Goal: Find specific page/section: Find specific page/section

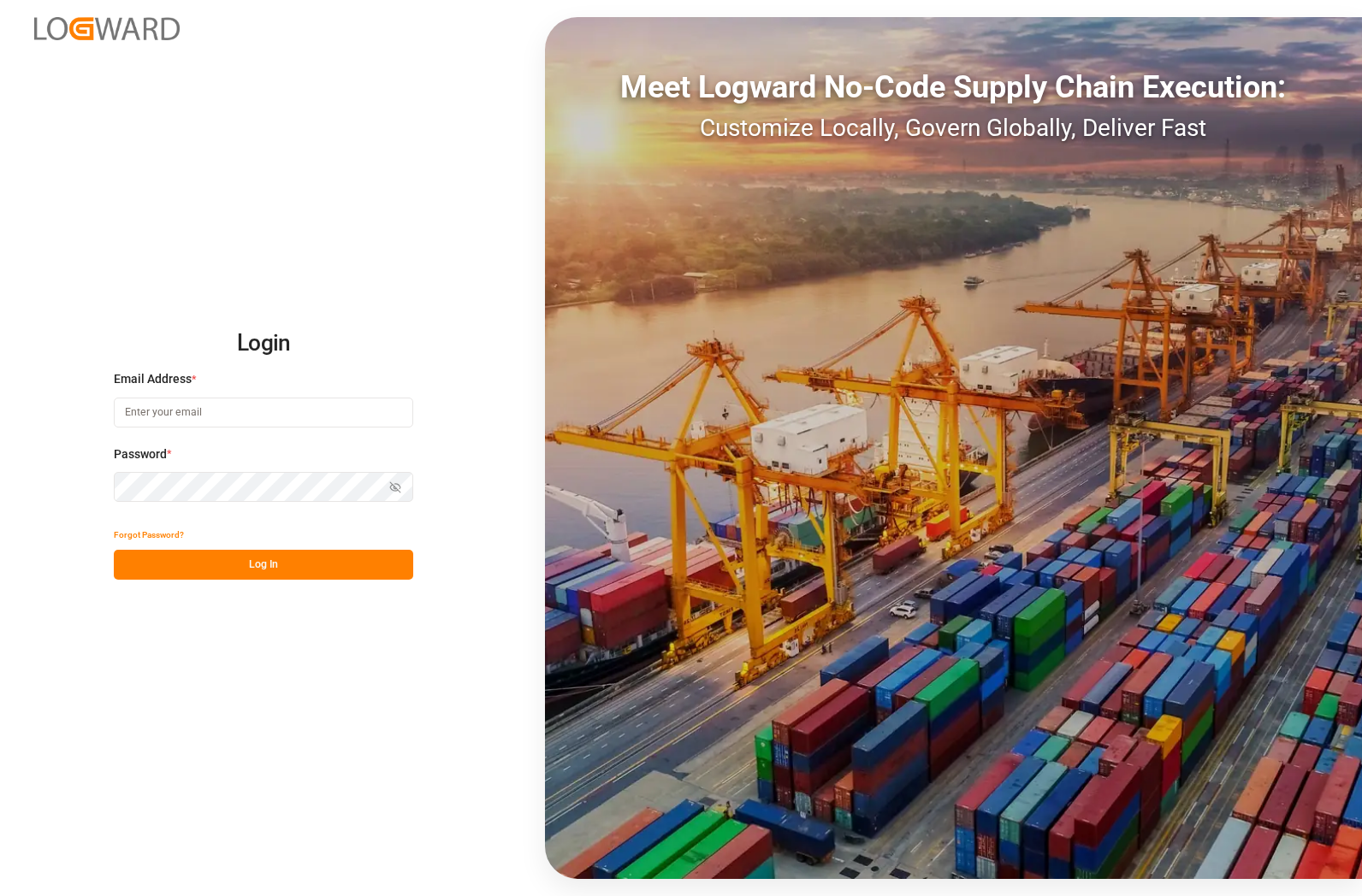
type input "[PERSON_NAME][EMAIL_ADDRESS][PERSON_NAME][DOMAIN_NAME]"
click at [324, 562] on button "Log In" at bounding box center [264, 564] width 299 height 30
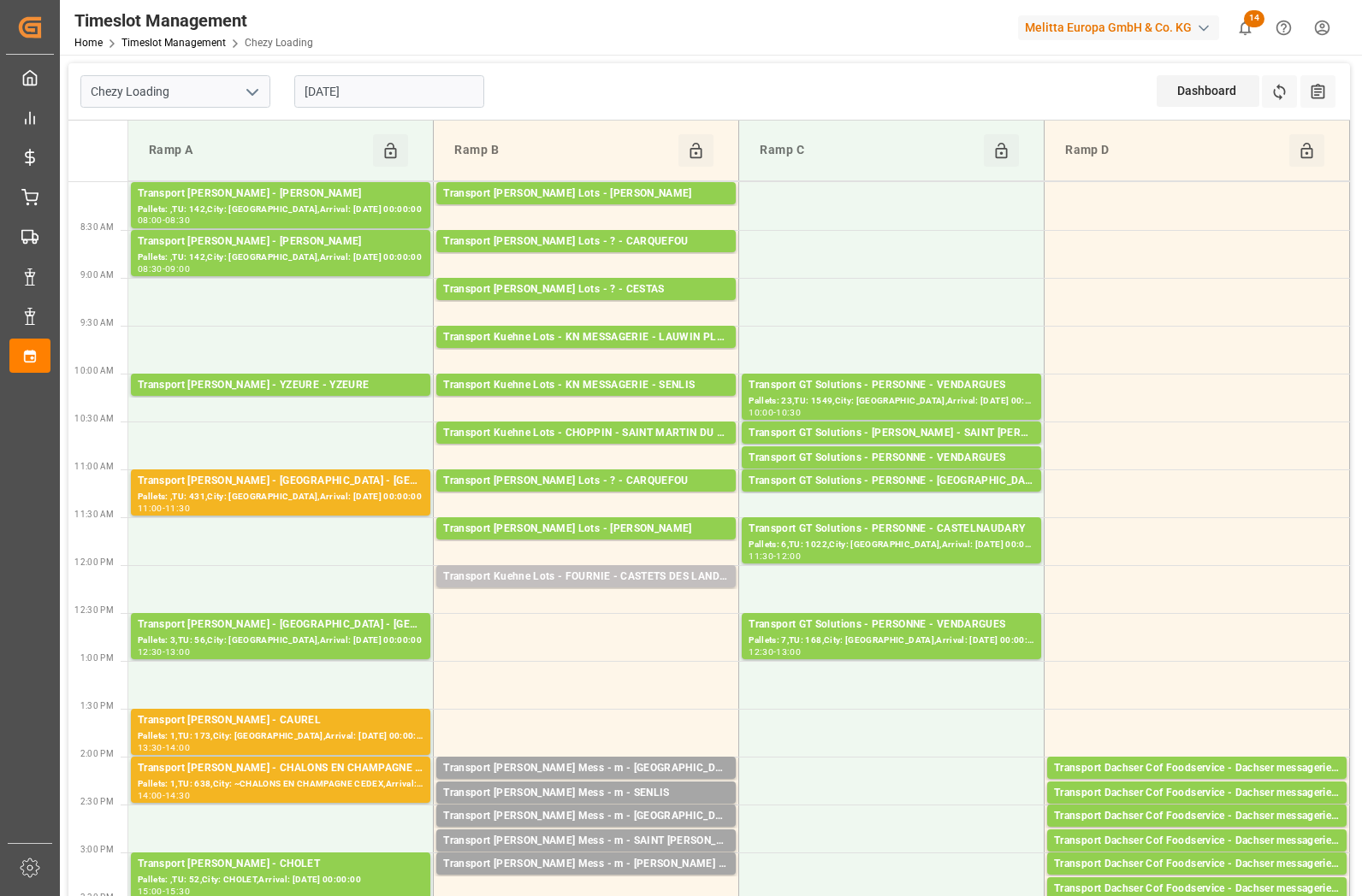
click at [256, 92] on icon "open menu" at bounding box center [251, 92] width 20 height 20
click at [223, 157] on div "Chezy Unloading" at bounding box center [176, 168] width 188 height 38
type input "Chezy Unloading"
